Goal: Task Accomplishment & Management: Use online tool/utility

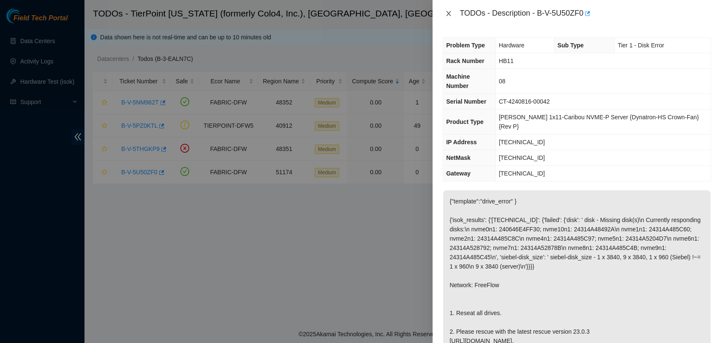
click at [446, 14] on icon "close" at bounding box center [448, 13] width 7 height 7
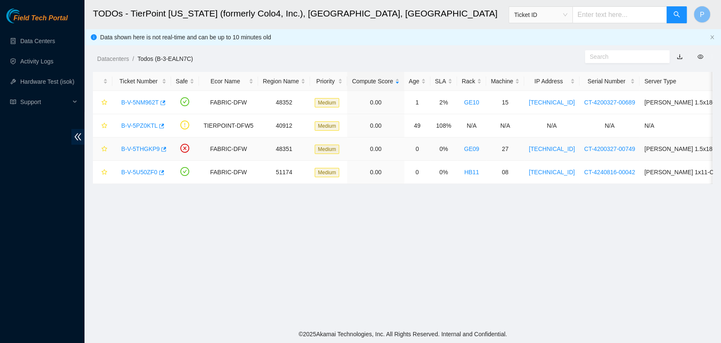
click at [142, 149] on link "B-V-5THGKP9" at bounding box center [140, 148] width 38 height 7
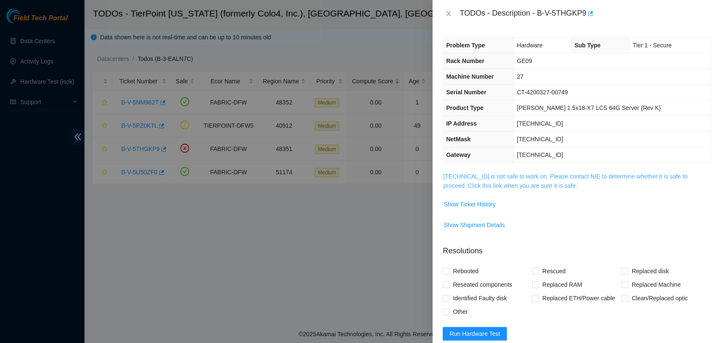
click at [584, 178] on link "[TECHNICAL_ID] is not safe to work on. Please contact NIE to determine whether …" at bounding box center [565, 181] width 244 height 16
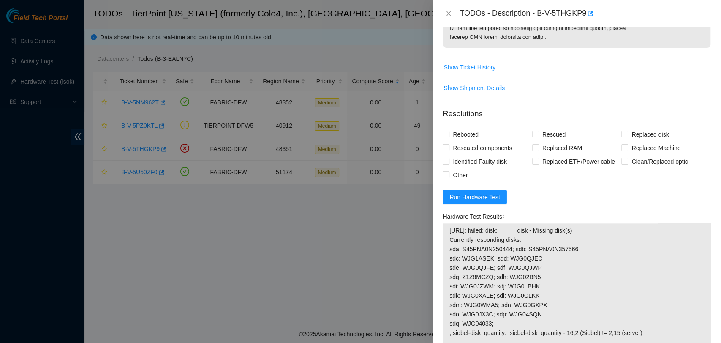
scroll to position [492, 0]
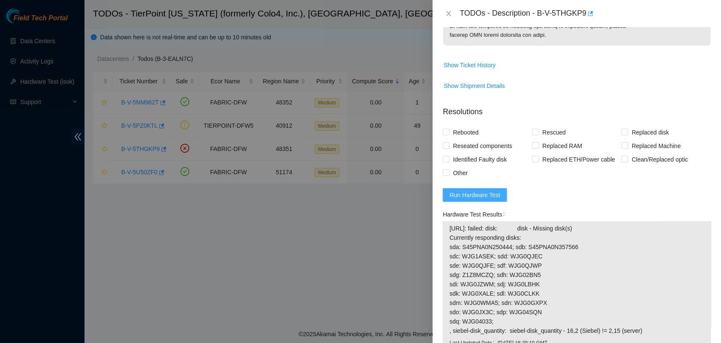
click at [487, 199] on span "Run Hardware Test" at bounding box center [475, 194] width 51 height 9
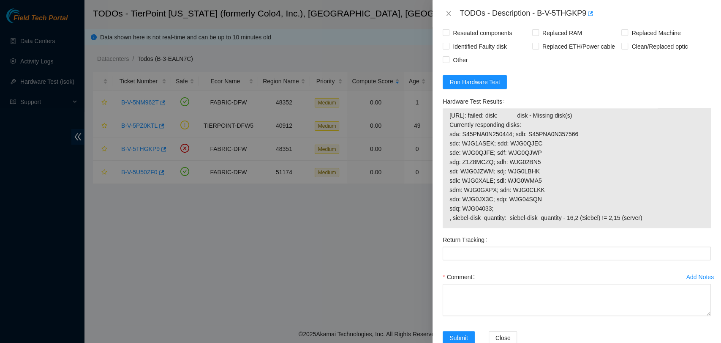
scroll to position [605, 0]
drag, startPoint x: 641, startPoint y: 252, endPoint x: 438, endPoint y: 148, distance: 227.9
click at [438, 148] on div "Problem Type Hardware Sub Type Tier 1 - Secure Rack Number GE09 Machine Number …" at bounding box center [577, 185] width 289 height 316
copy tbody "[URL]: failed: disk: disk - Missing disk(s) Currently responding disks: sda: S4…"
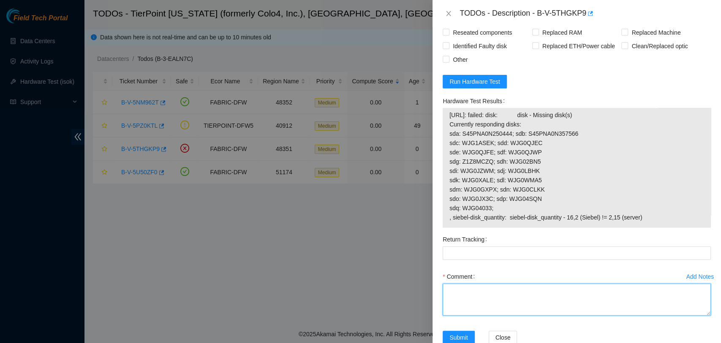
click at [687, 315] on textarea "Comment" at bounding box center [577, 299] width 268 height 32
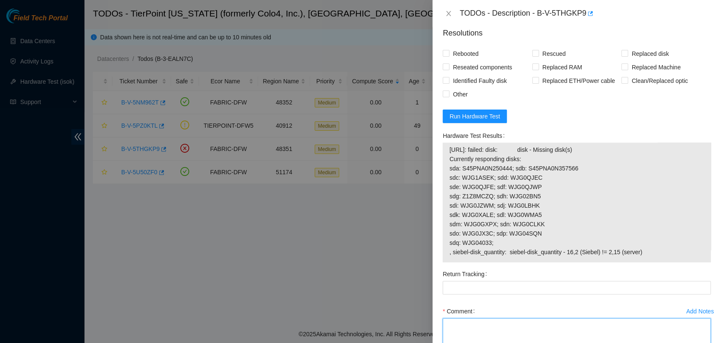
scroll to position [573, 0]
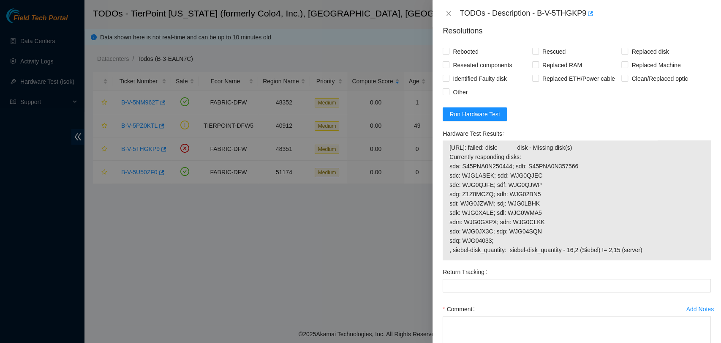
drag, startPoint x: 639, startPoint y: 285, endPoint x: 446, endPoint y: 190, distance: 215.0
click at [446, 190] on div "[URL]: failed: disk: disk - Missing disk(s) Currently responding disks: sda: S4…" at bounding box center [577, 200] width 268 height 120
copy tbody "[URL]: failed: disk: disk - Missing disk(s) Currently responding disks: sda: S4…"
click at [594, 254] on span "[URL]: failed: disk: disk - Missing disk(s) Currently responding disks: sda: S4…" at bounding box center [577, 199] width 255 height 112
click at [446, 12] on icon "close" at bounding box center [448, 13] width 7 height 7
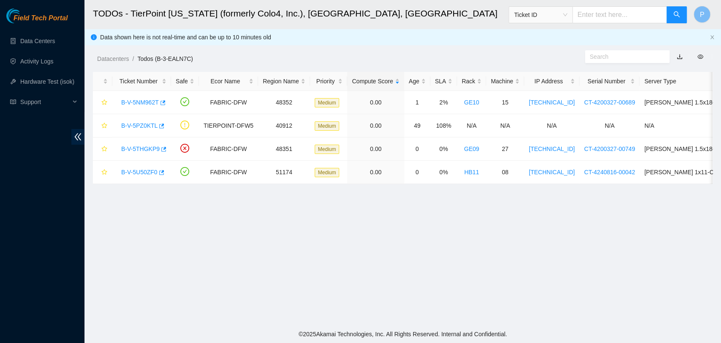
scroll to position [207, 0]
